Goal: Find specific page/section: Find specific page/section

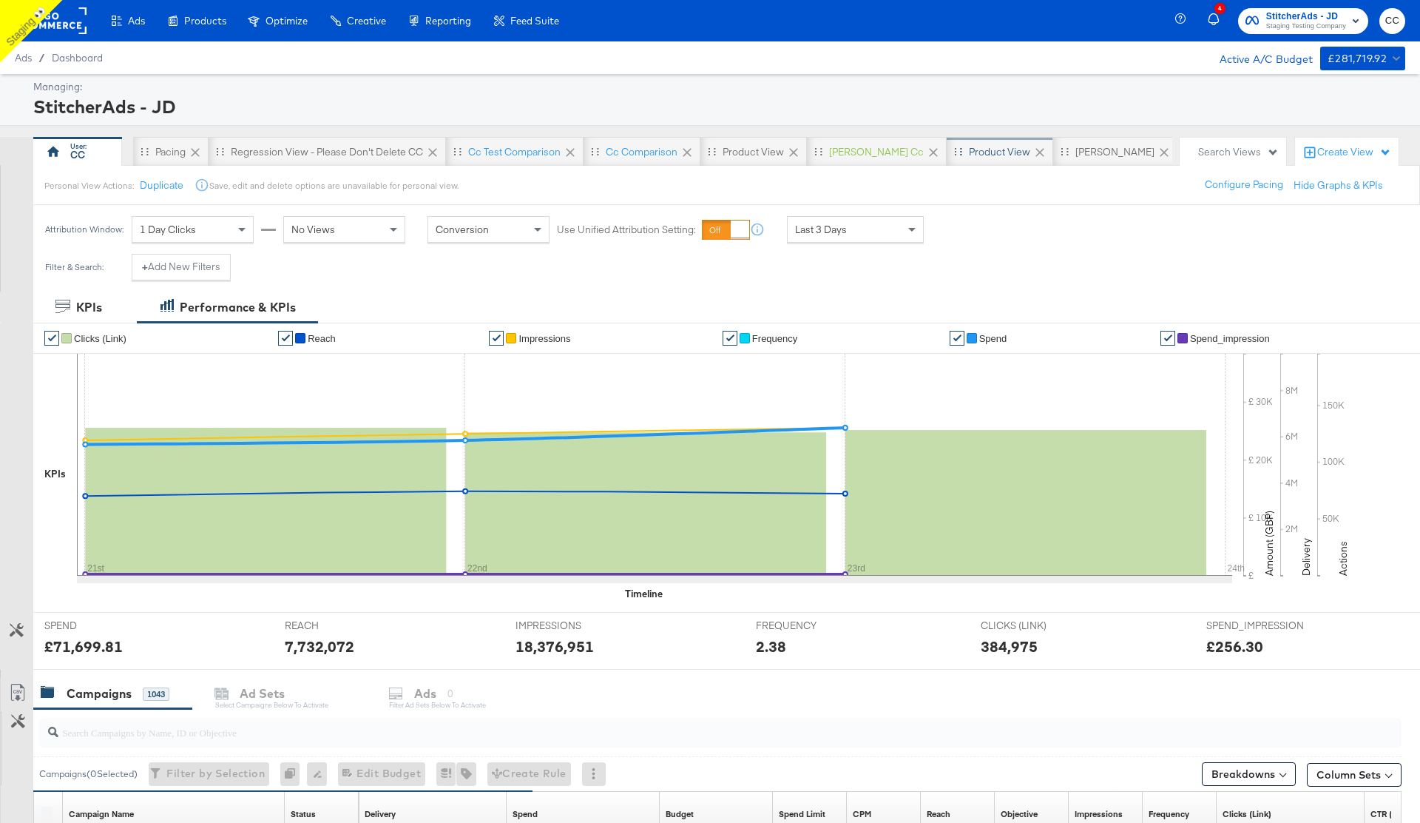
click at [957, 160] on div "Product View" at bounding box center [1000, 152] width 107 height 30
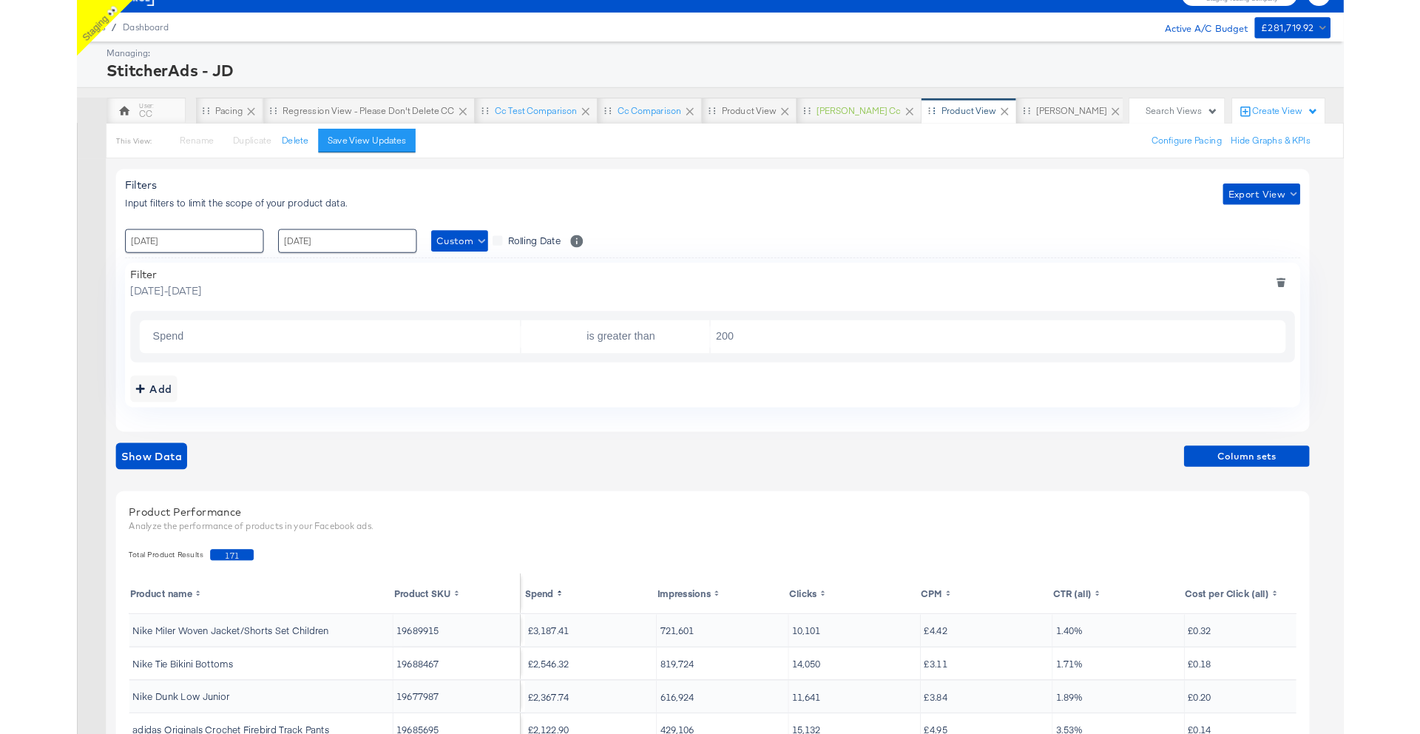
scroll to position [34, 0]
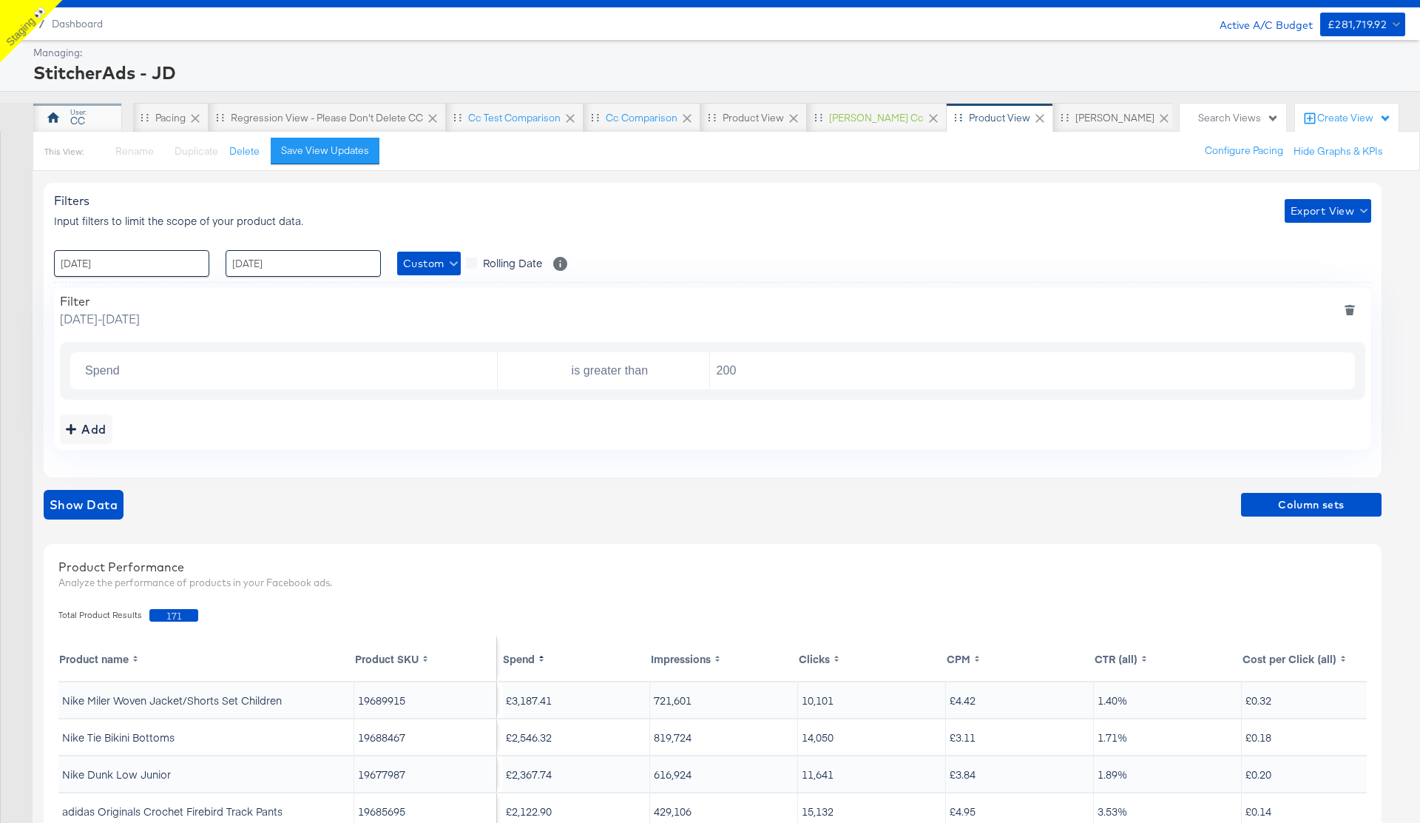
click at [82, 117] on div "CC" at bounding box center [77, 121] width 15 height 14
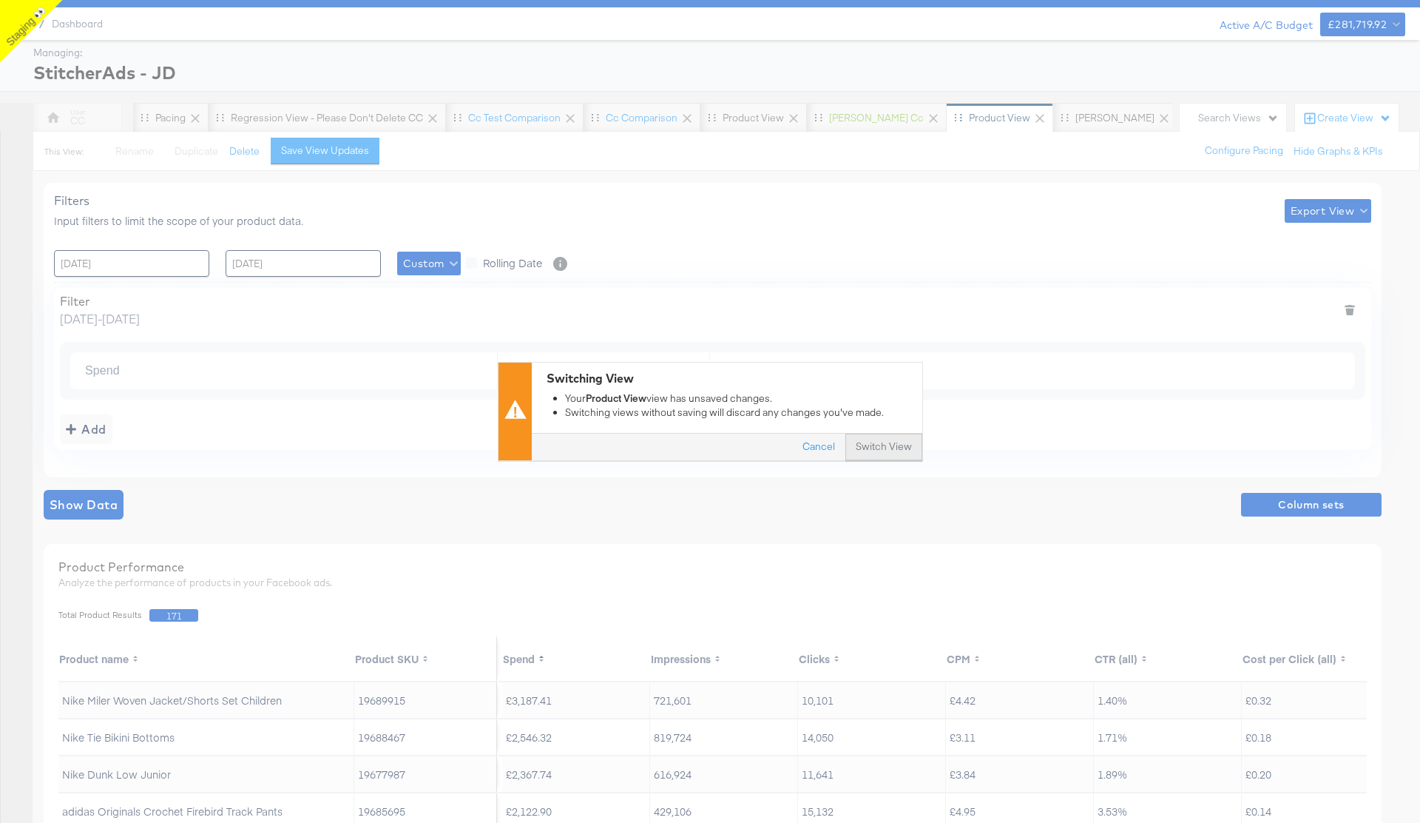
click at [895, 441] on button "Switch View" at bounding box center [884, 447] width 77 height 27
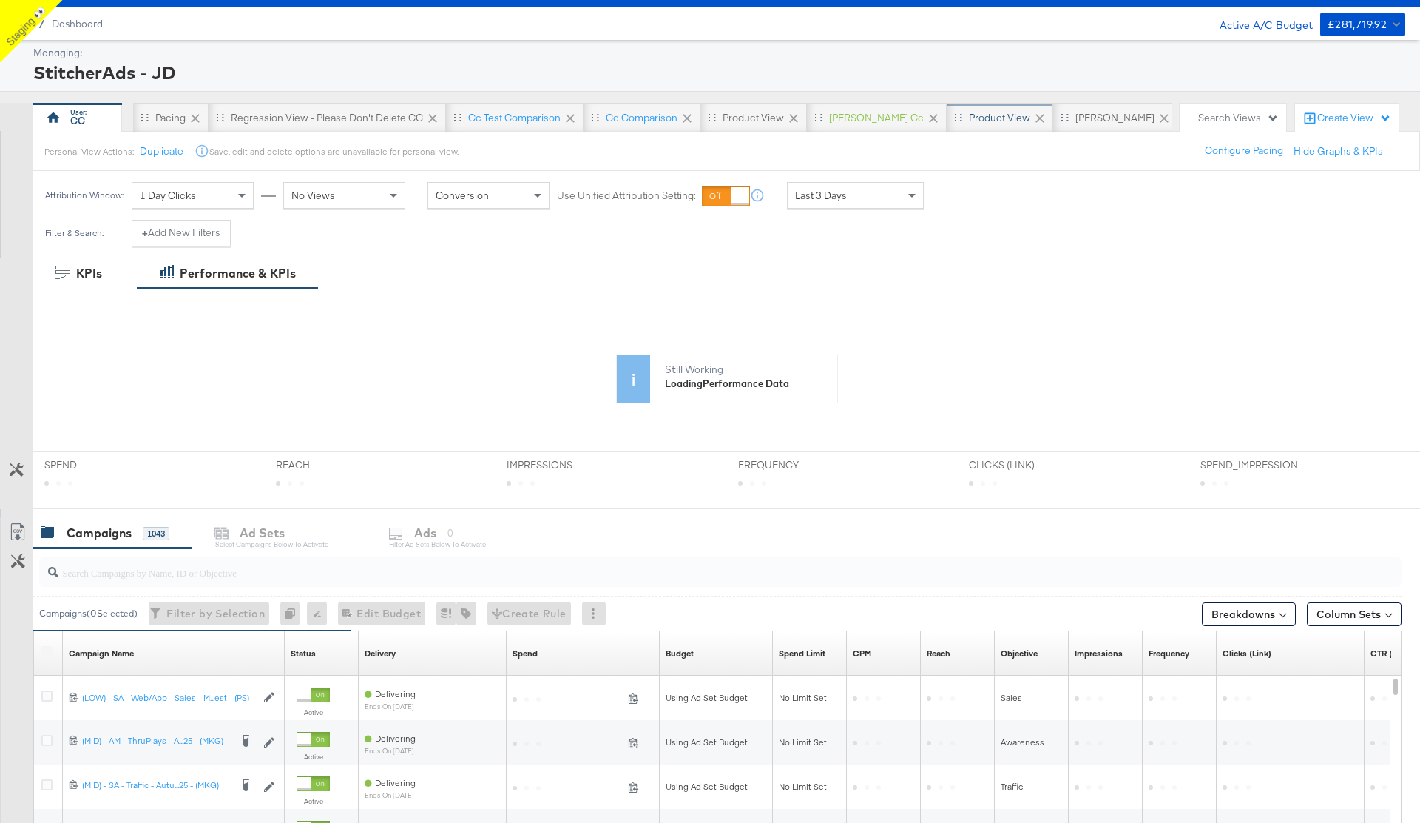
click at [971, 124] on div "Product View" at bounding box center [1000, 118] width 107 height 30
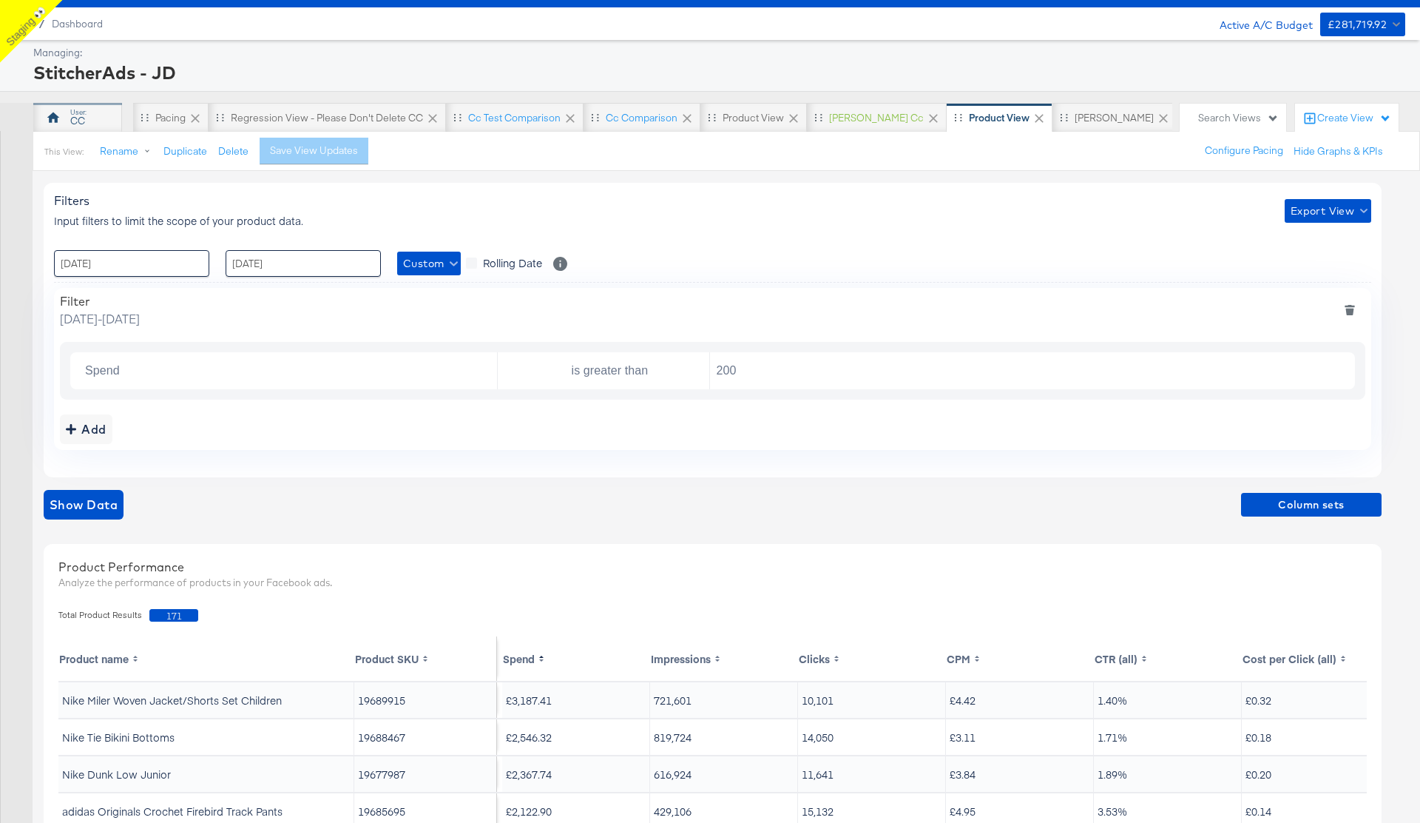
click at [81, 118] on div "CC" at bounding box center [77, 121] width 15 height 14
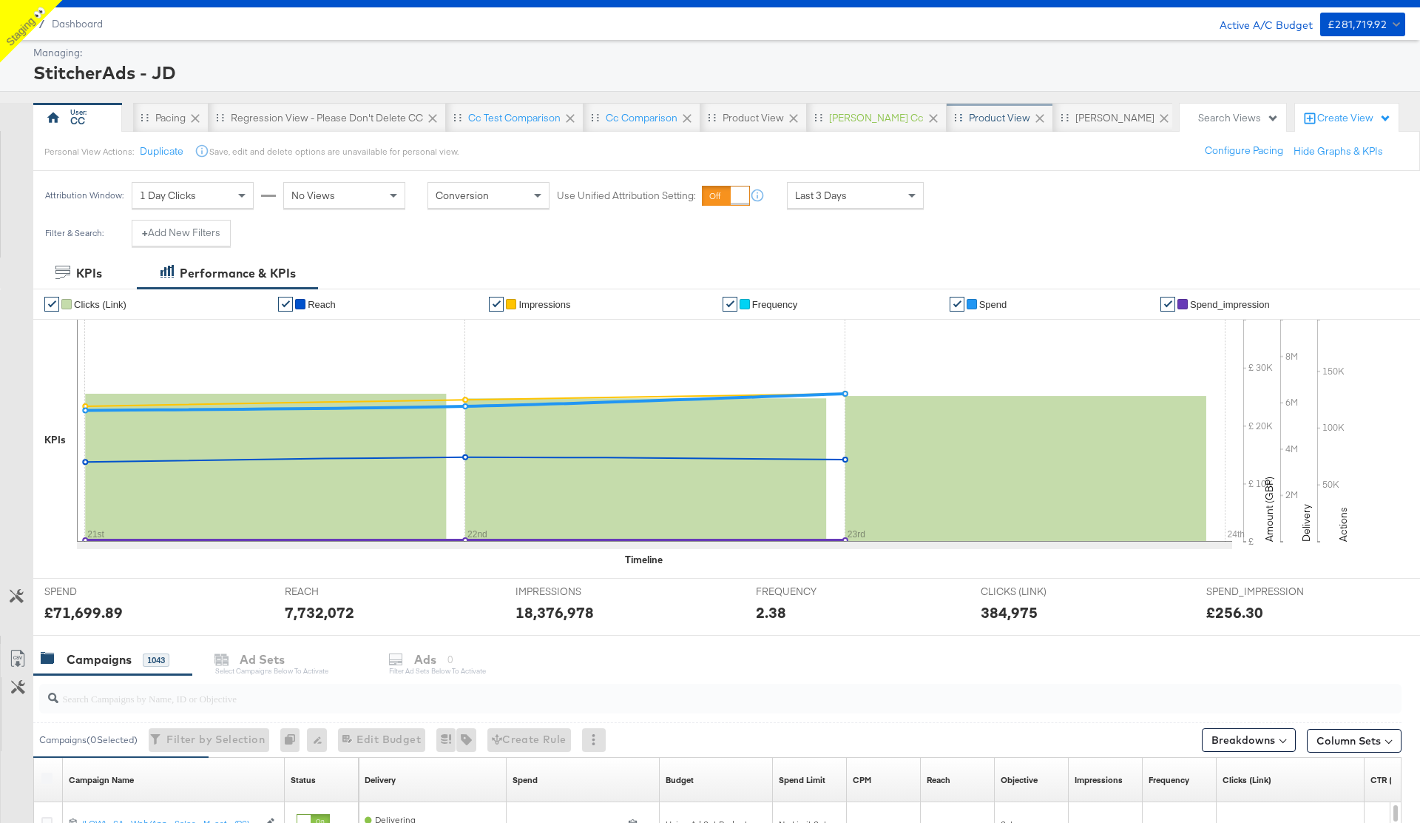
click at [969, 122] on div "Product View" at bounding box center [999, 118] width 61 height 14
